Goal: Task Accomplishment & Management: Manage account settings

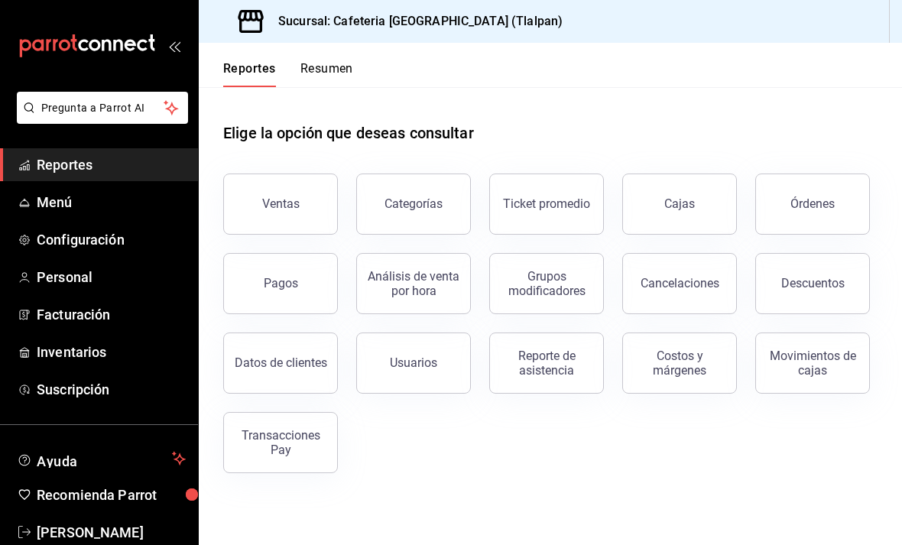
click at [60, 200] on span "Menú" at bounding box center [111, 202] width 149 height 21
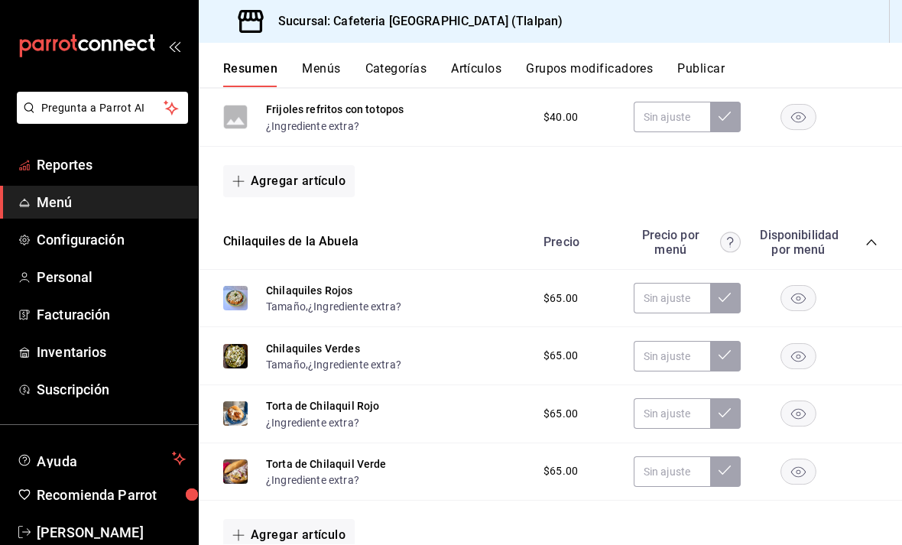
scroll to position [371, 0]
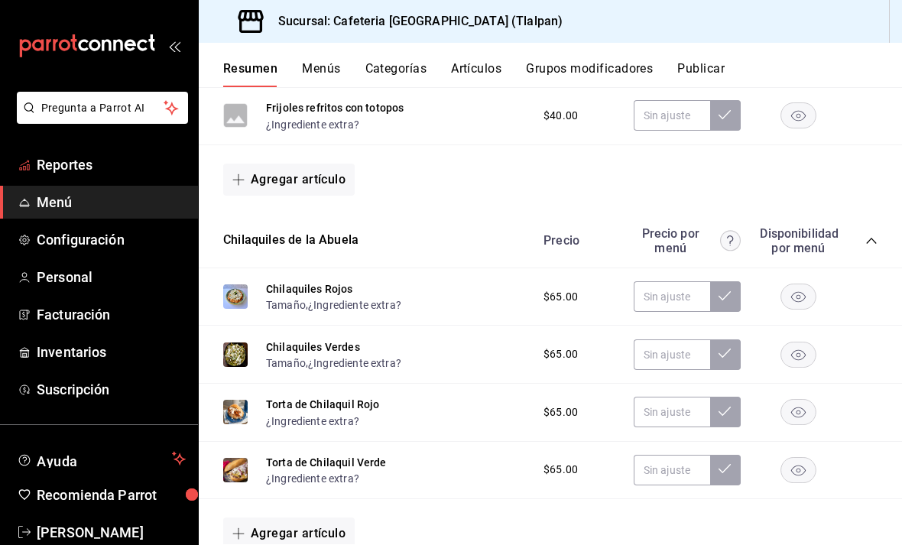
click at [131, 164] on span "Reportes" at bounding box center [111, 164] width 149 height 21
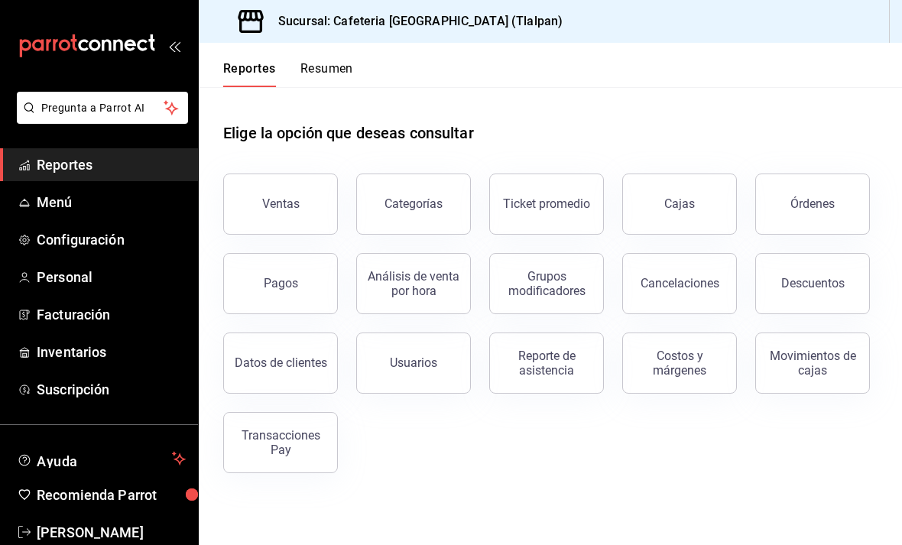
click at [333, 71] on button "Resumen" at bounding box center [326, 74] width 53 height 26
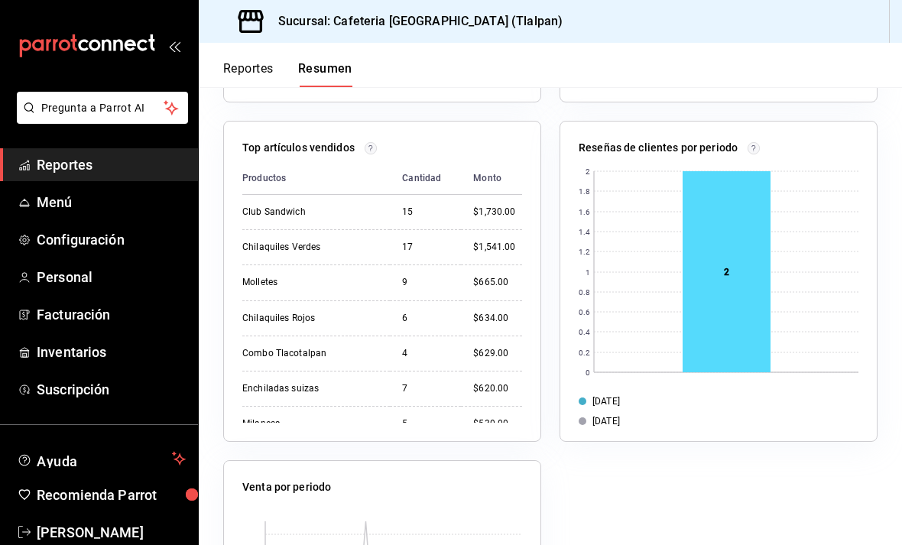
scroll to position [1094, 0]
click at [718, 232] on rect at bounding box center [726, 270] width 88 height 201
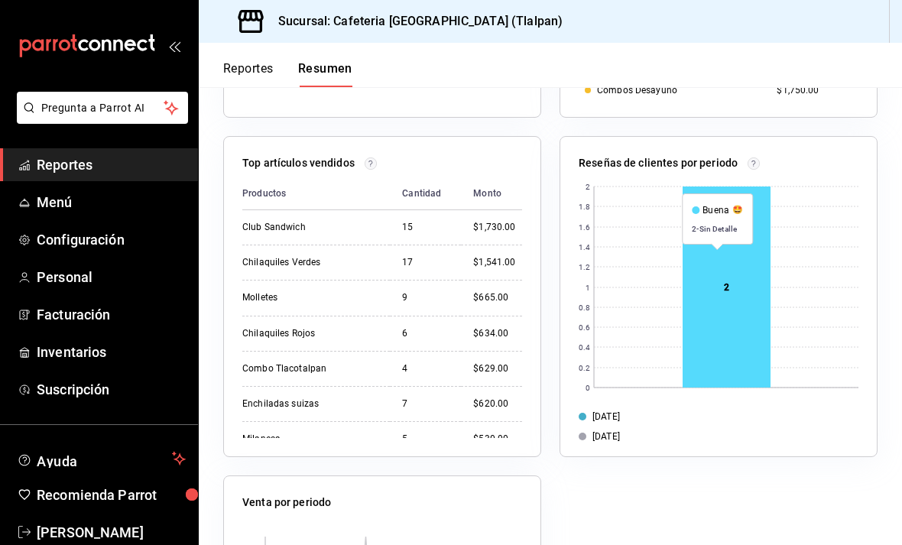
scroll to position [1078, 0]
click at [740, 271] on rect at bounding box center [726, 286] width 88 height 201
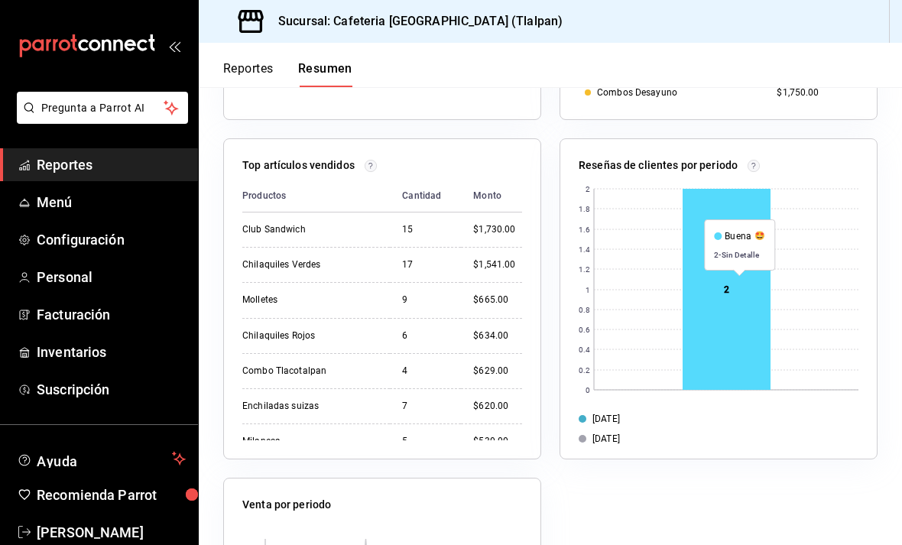
scroll to position [1075, 0]
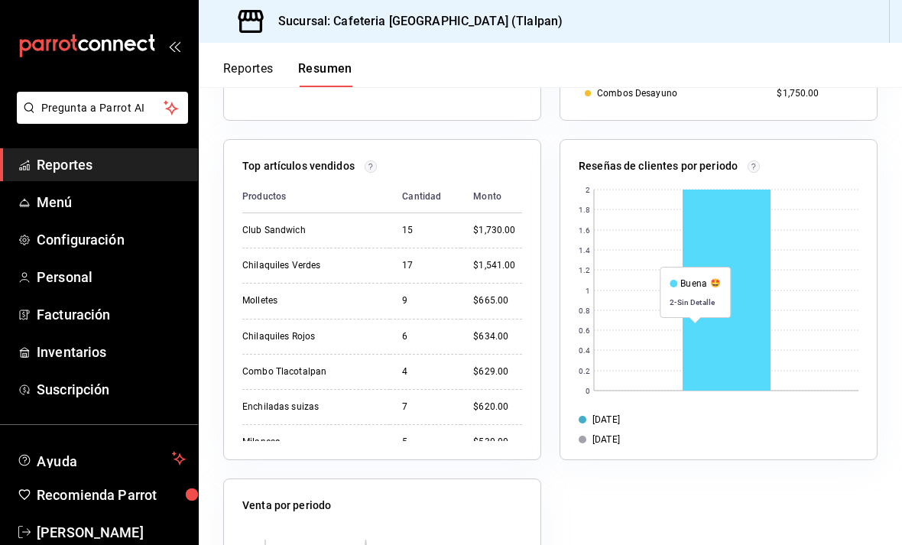
click at [695, 321] on rect at bounding box center [726, 290] width 88 height 201
click at [695, 320] on rect at bounding box center [726, 290] width 88 height 201
click at [650, 345] on rect at bounding box center [719, 287] width 280 height 214
click at [731, 313] on rect at bounding box center [726, 290] width 88 height 201
click at [736, 213] on rect at bounding box center [726, 290] width 88 height 201
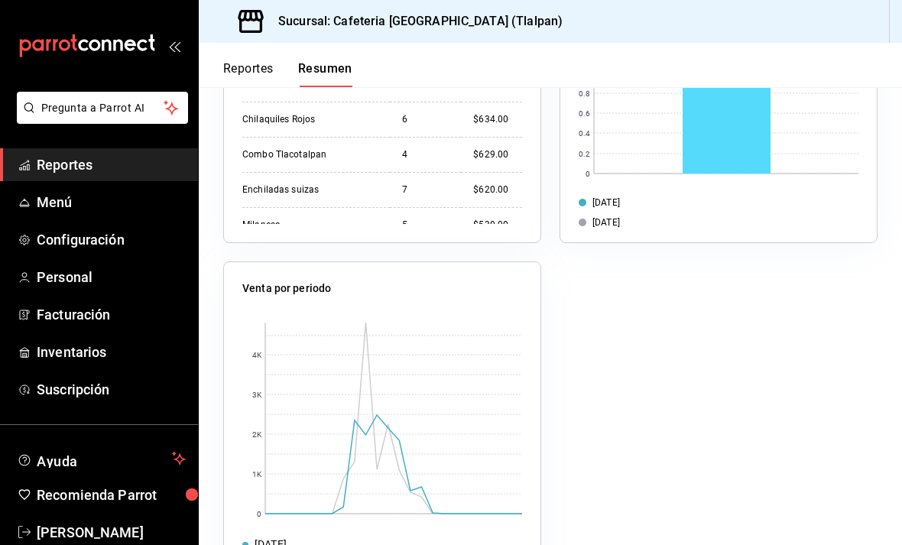
scroll to position [1292, 0]
click at [370, 407] on rect at bounding box center [393, 418] width 257 height 191
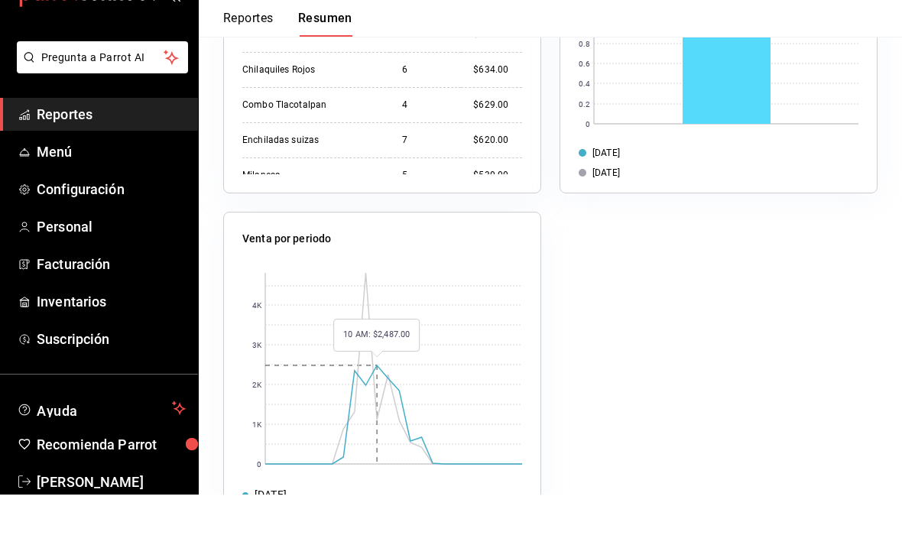
scroll to position [51, 0]
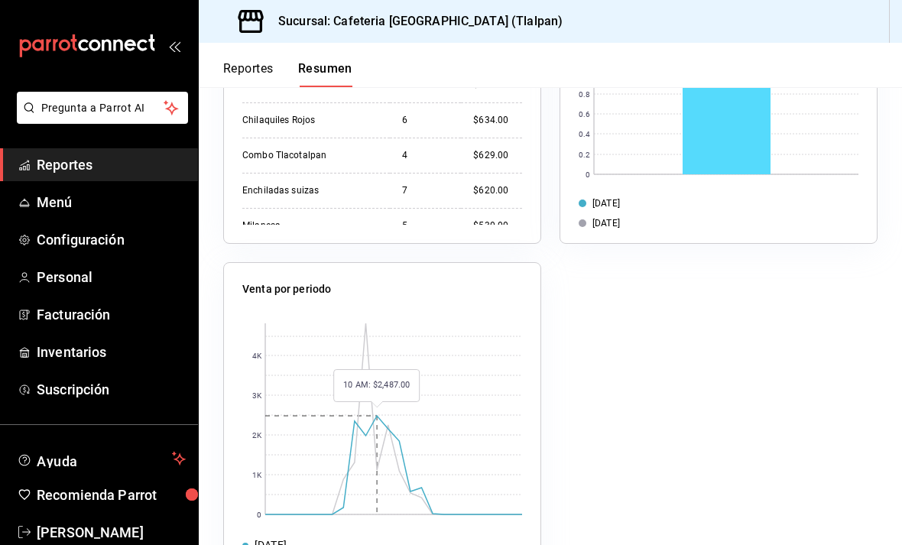
click at [377, 382] on rect at bounding box center [393, 418] width 257 height 191
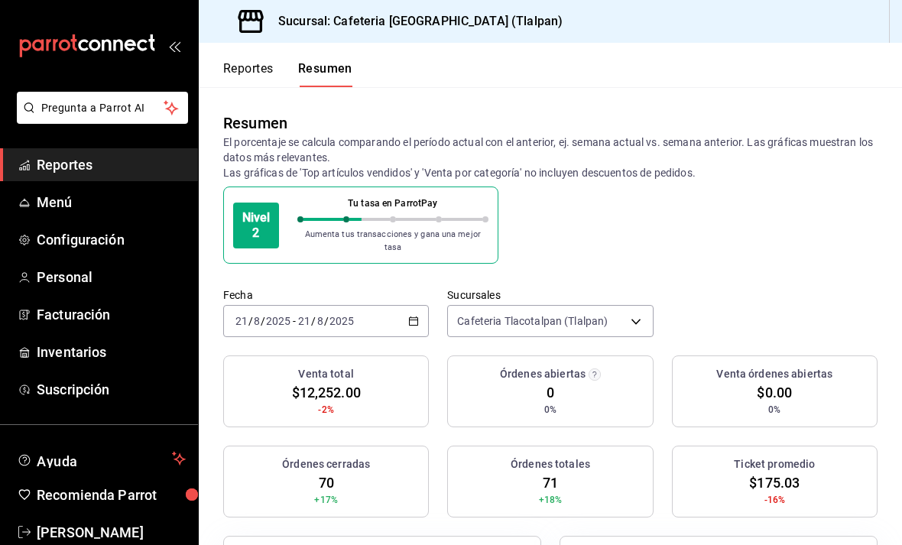
scroll to position [0, 0]
click at [248, 73] on button "Reportes" at bounding box center [248, 74] width 50 height 26
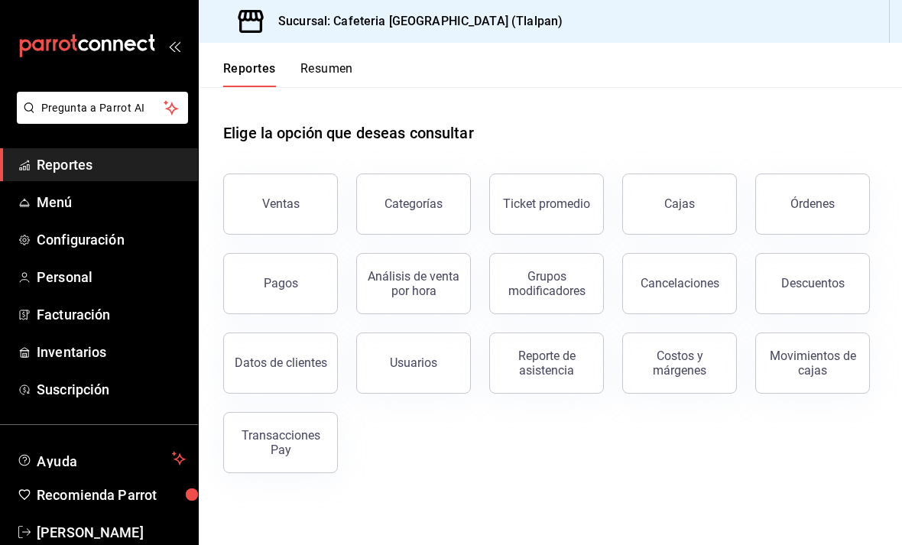
click at [301, 202] on button "Ventas" at bounding box center [280, 203] width 115 height 61
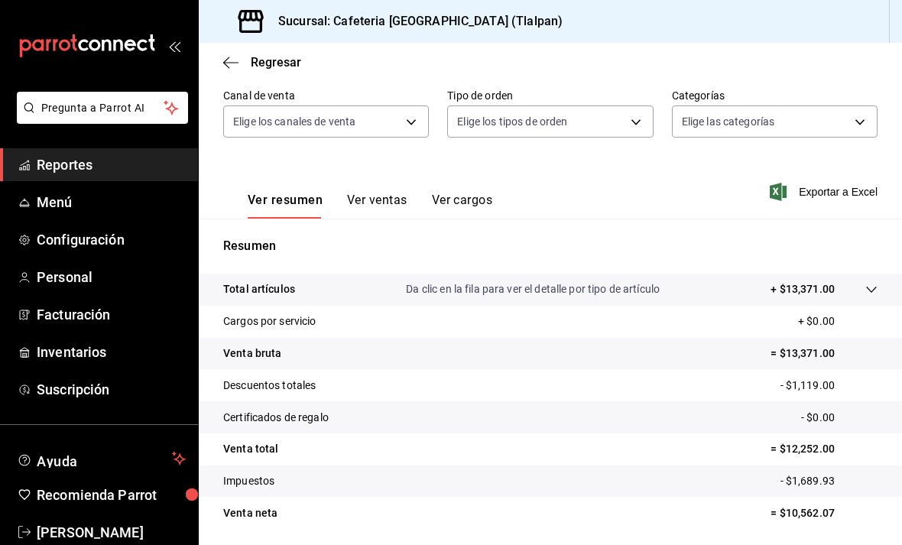
scroll to position [51, 0]
click at [851, 274] on tr "Total artículos Da clic en la fila para ver el detalle por tipo de artículo + $…" at bounding box center [550, 290] width 703 height 32
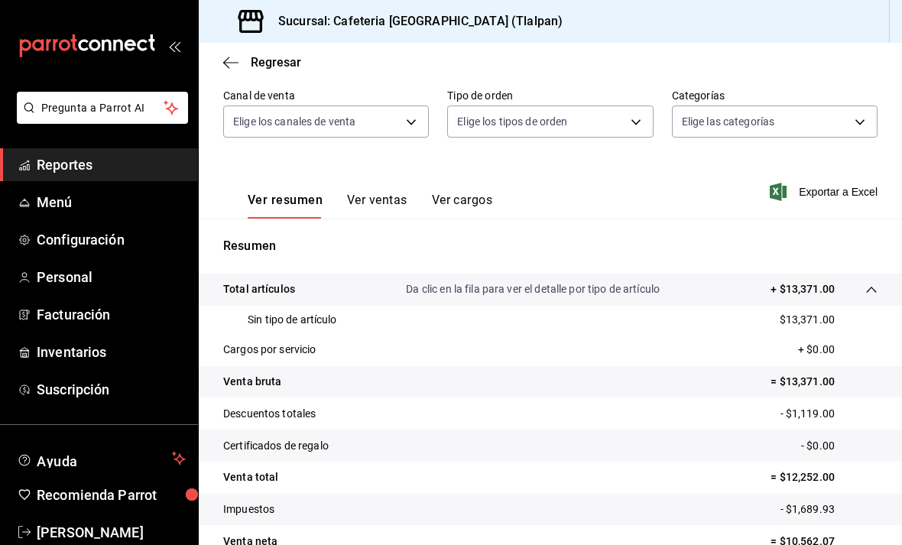
click at [769, 366] on tr "Venta bruta = $13,371.00" at bounding box center [550, 382] width 703 height 32
click at [657, 462] on tr "Venta total = $12,252.00" at bounding box center [550, 478] width 703 height 32
click at [367, 193] on button "Ver ventas" at bounding box center [377, 206] width 60 height 26
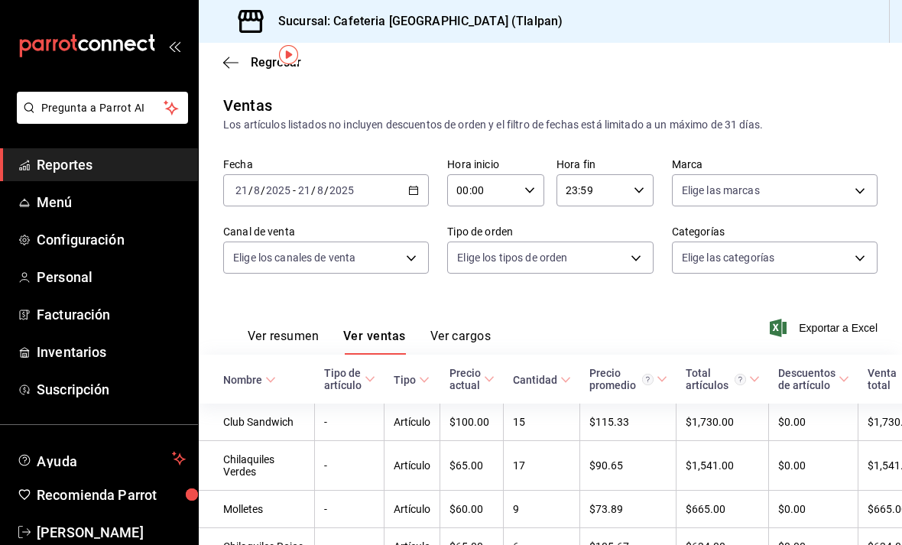
click at [463, 329] on button "Ver cargos" at bounding box center [460, 342] width 61 height 26
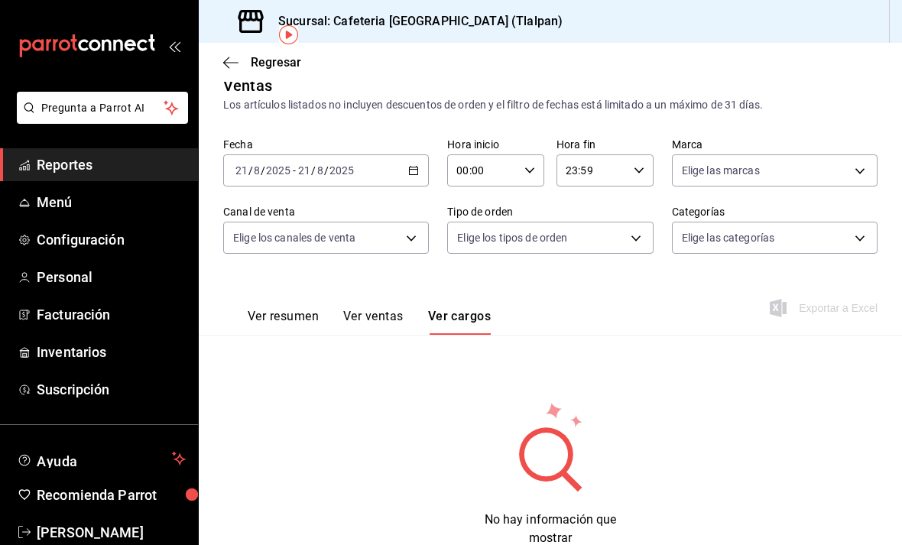
scroll to position [20, 0]
click at [144, 205] on span "Menú" at bounding box center [111, 202] width 149 height 21
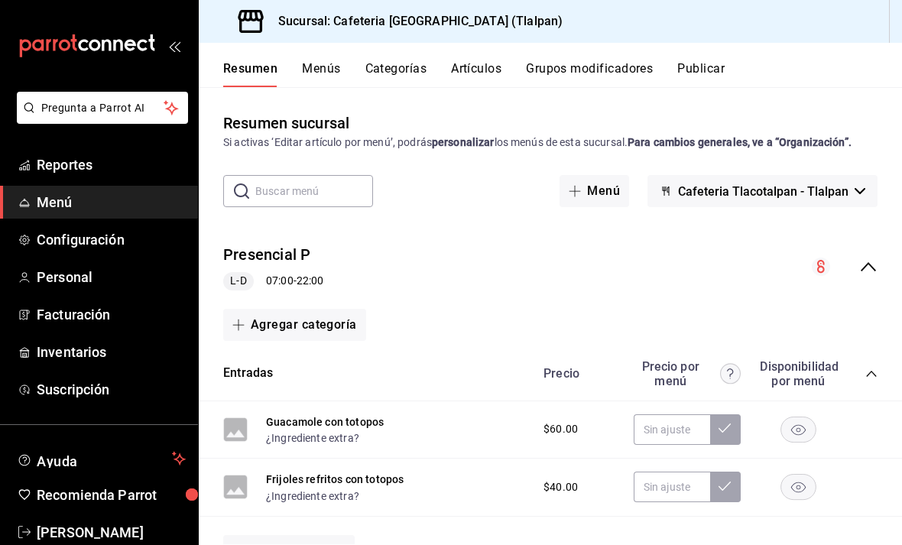
click at [118, 290] on link "Personal" at bounding box center [99, 277] width 198 height 33
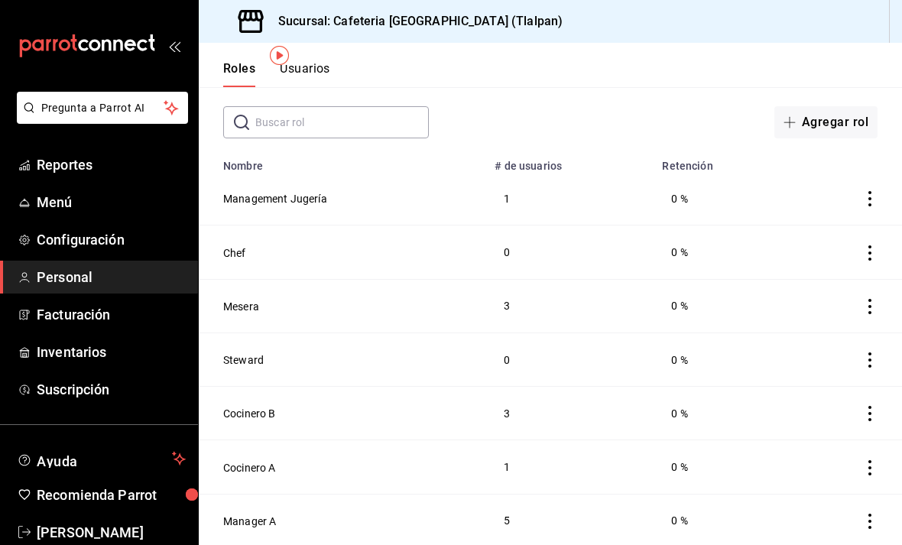
scroll to position [68, 0]
click at [144, 310] on span "Facturación" at bounding box center [111, 314] width 149 height 21
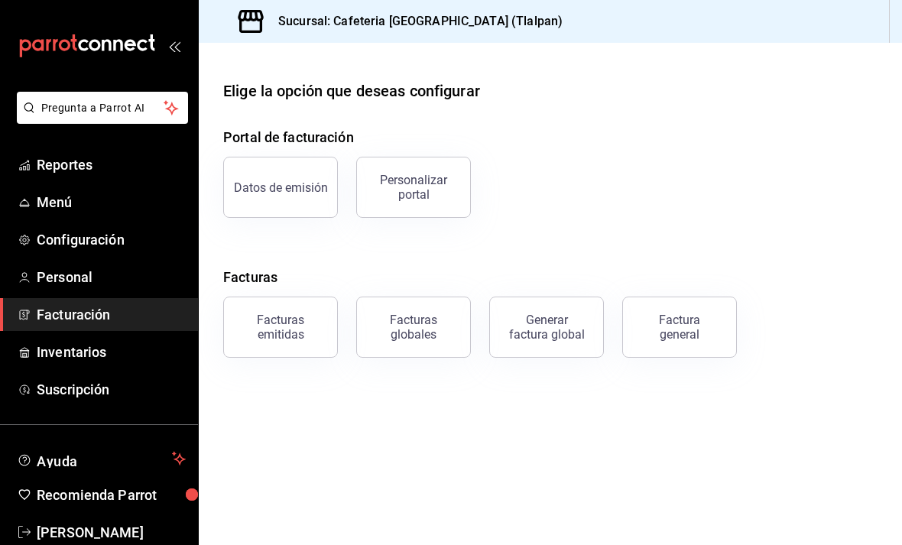
click at [312, 333] on div "Facturas emitidas" at bounding box center [280, 327] width 95 height 29
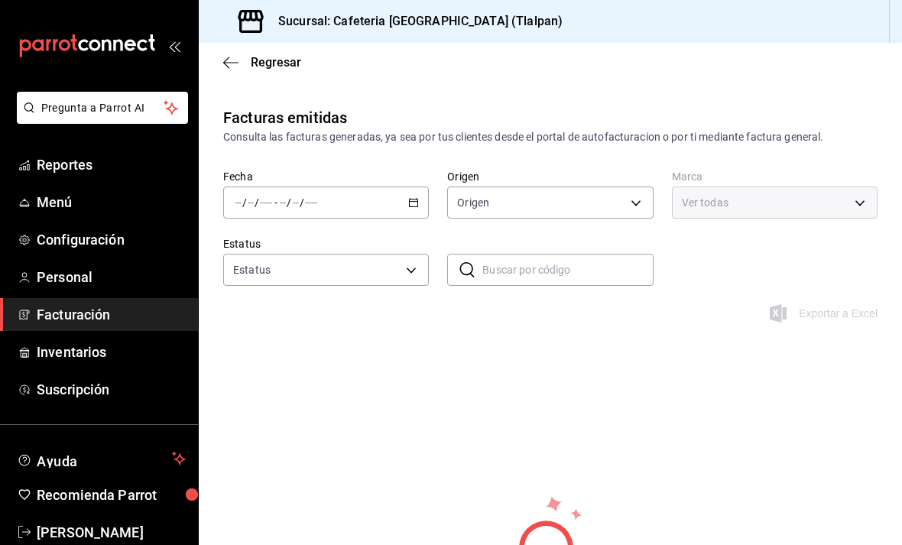
type input "ORDER_INVOICE,GENERAL_INVOICE"
type input "ACTIVE,PENDING_CANCELLATION,CANCELLED,PRE_CANCELLED"
type input "ec576109-29d1-42df-b2ca-5becddbd2efe,3dfd9669-9911-4f47-a36d-8fb2dcc6eb36,e5a57…"
click at [232, 66] on icon "button" at bounding box center [230, 63] width 15 height 14
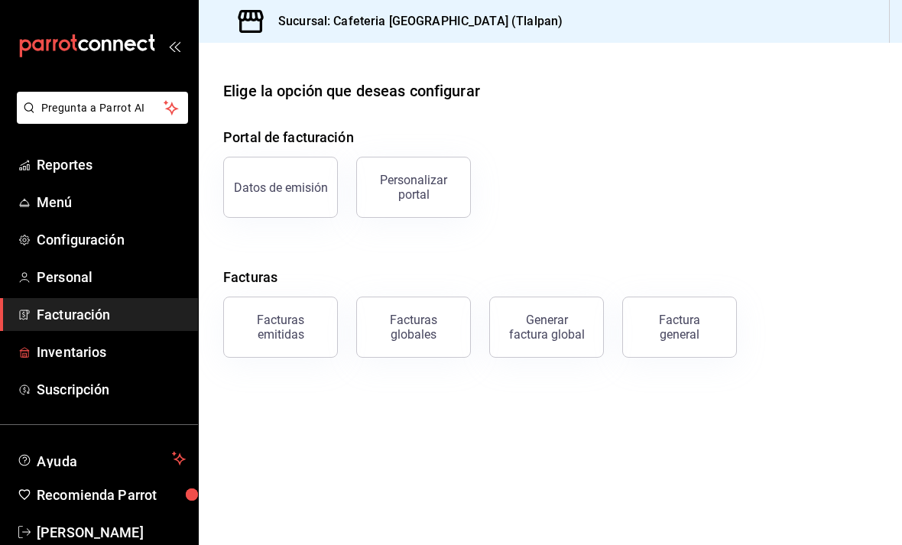
click at [125, 354] on span "Inventarios" at bounding box center [111, 352] width 149 height 21
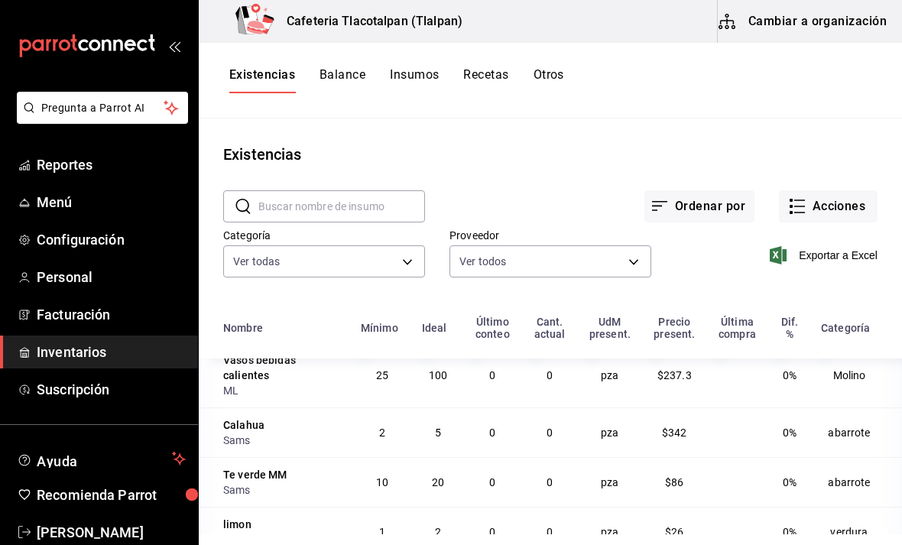
scroll to position [73, 0]
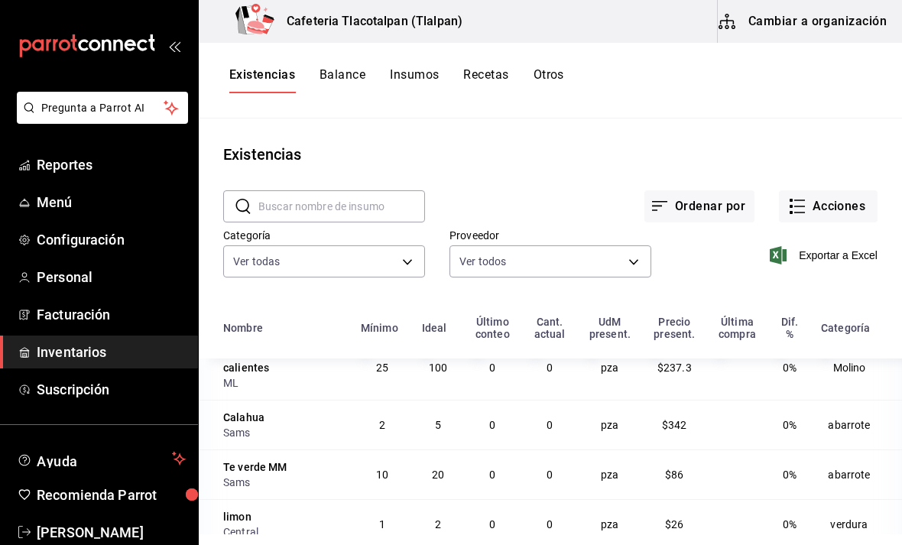
click at [828, 24] on button "Cambiar a organización" at bounding box center [804, 21] width 172 height 43
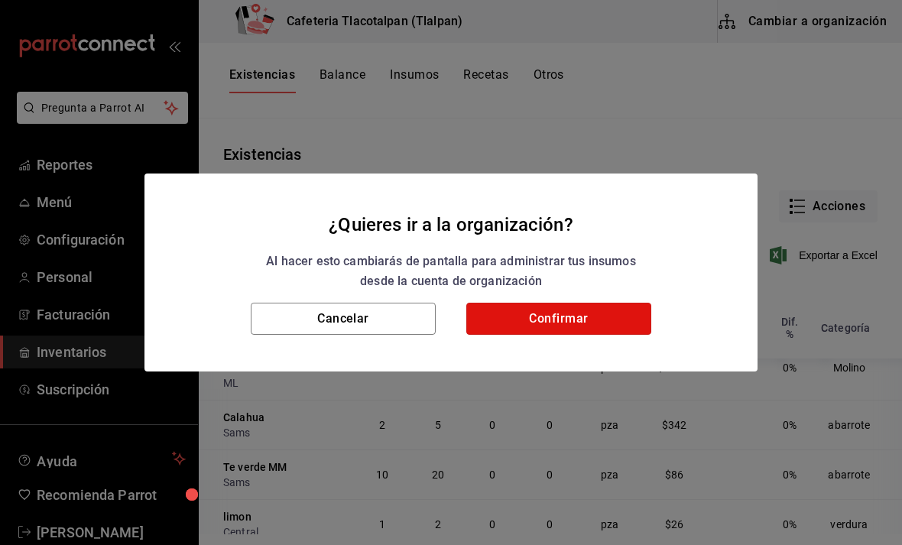
click at [621, 313] on button "Confirmar" at bounding box center [558, 319] width 185 height 32
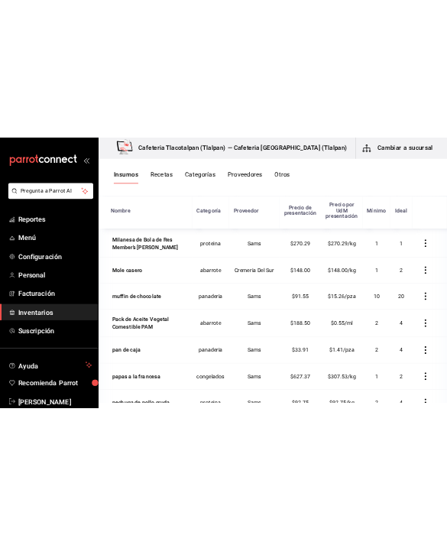
scroll to position [2491, 0]
